Goal: Transaction & Acquisition: Purchase product/service

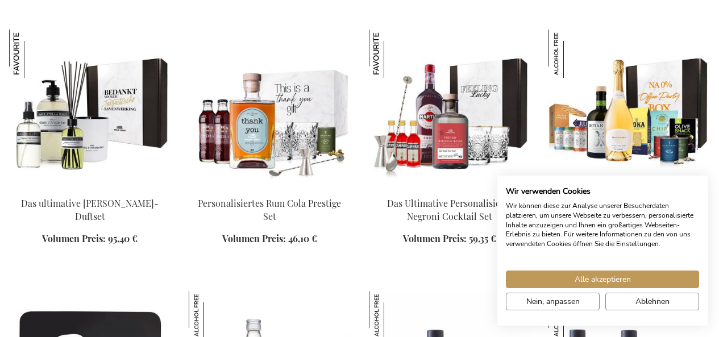
scroll to position [1319, 0]
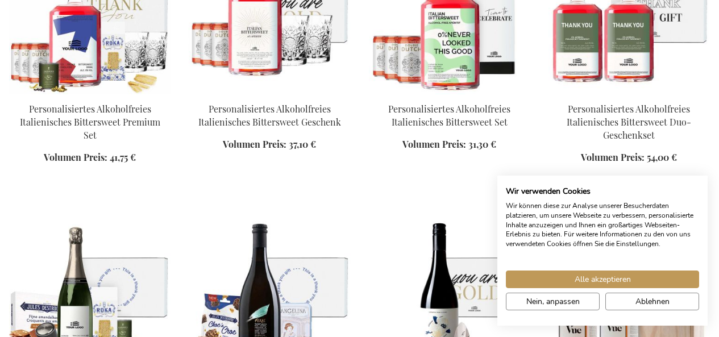
scroll to position [2276, 0]
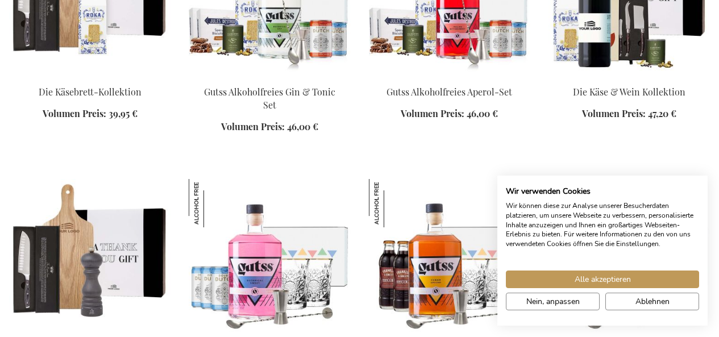
scroll to position [2632, 0]
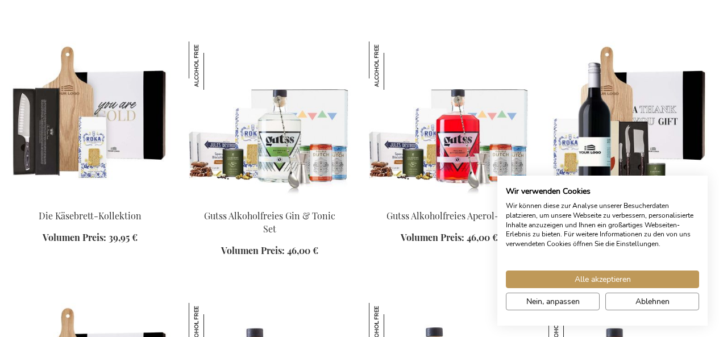
scroll to position [2478, 0]
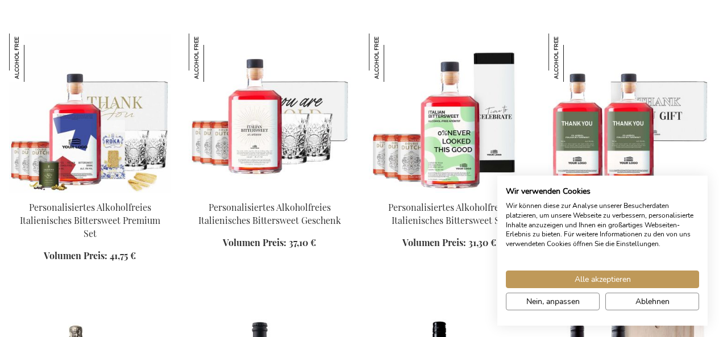
scroll to position [2140, 0]
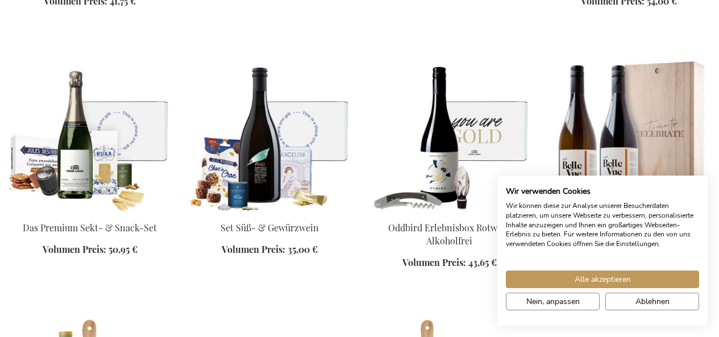
scroll to position [2392, 0]
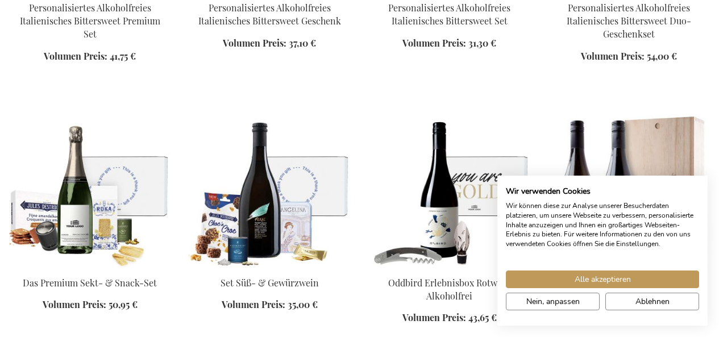
scroll to position [2325, 0]
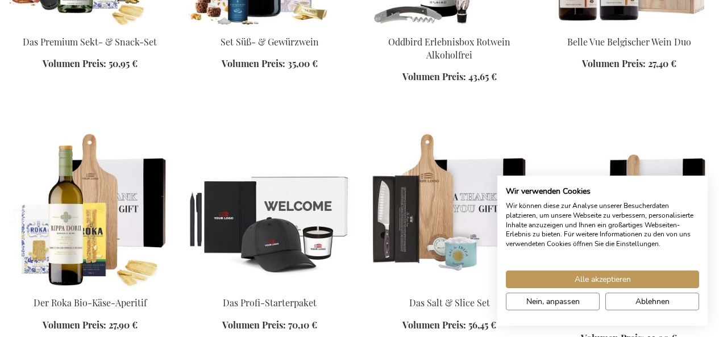
scroll to position [2039, 0]
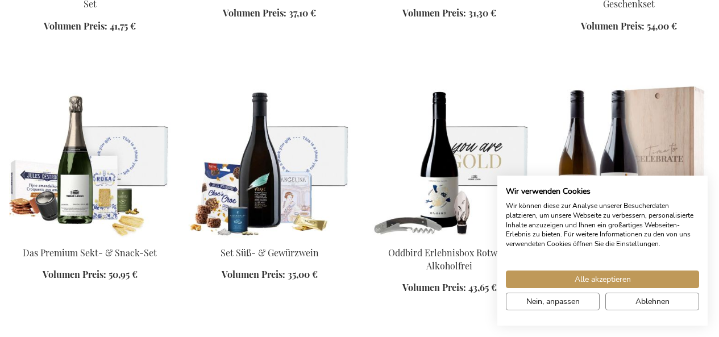
scroll to position [2275, 0]
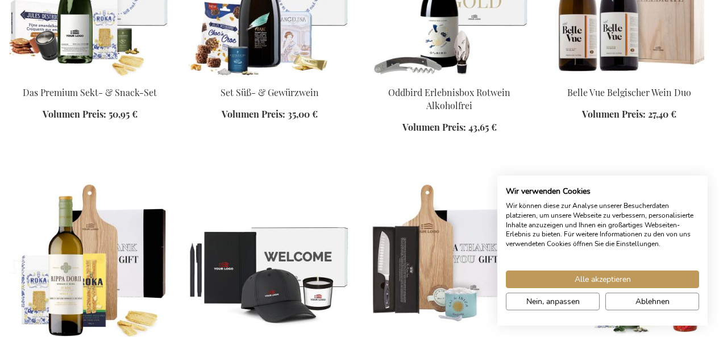
click at [631, 315] on div "Alle akzeptieren Nein, anpassen Ablehnen" at bounding box center [602, 283] width 210 height 61
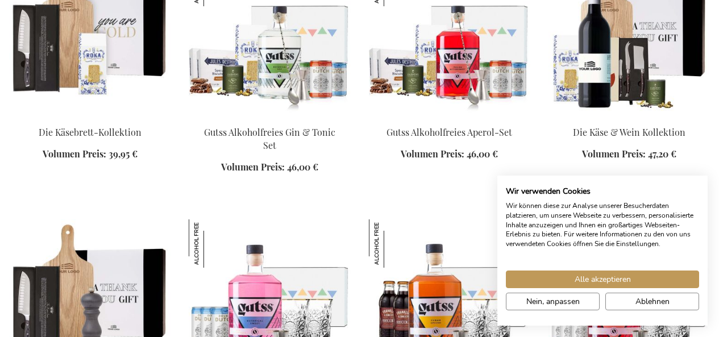
scroll to position [3006, 0]
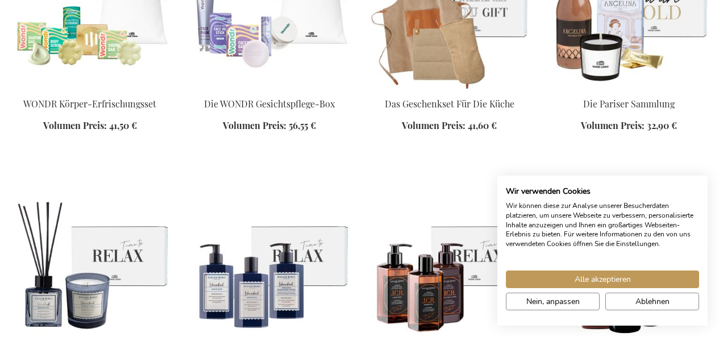
scroll to position [3773, 0]
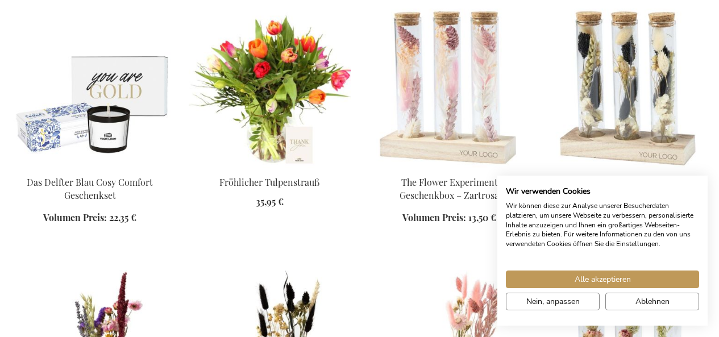
scroll to position [4490, 0]
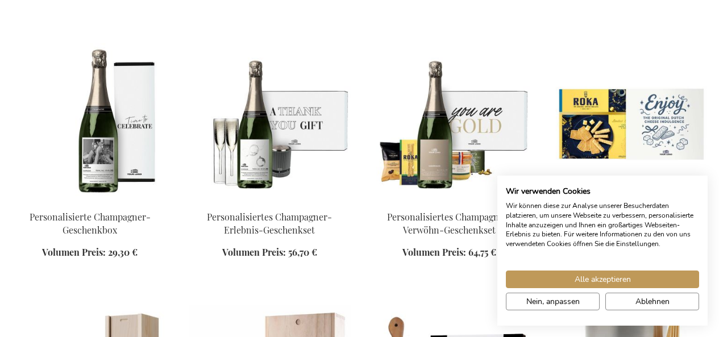
scroll to position [5016, 0]
